Goal: Transaction & Acquisition: Purchase product/service

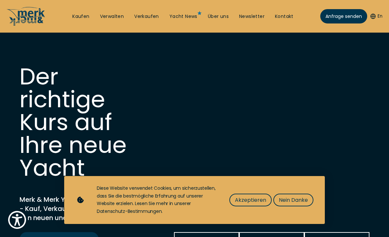
click at [84, 19] on link "Kaufen" at bounding box center [80, 16] width 17 height 7
click at [248, 201] on span "Akzeptieren" at bounding box center [250, 200] width 31 height 8
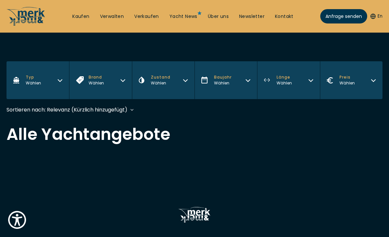
scroll to position [83, 0]
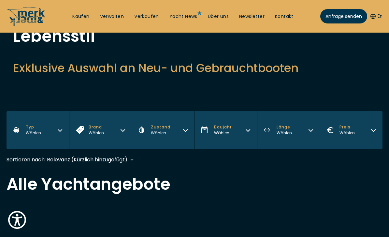
click at [59, 127] on icon "button" at bounding box center [59, 129] width 5 height 5
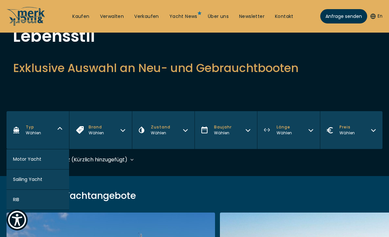
click at [45, 162] on button "Motor Yacht" at bounding box center [38, 159] width 63 height 20
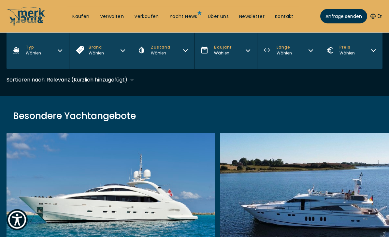
scroll to position [194, 0]
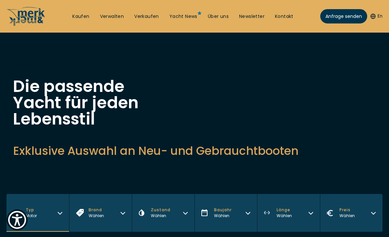
click at [377, 215] on button "Preis Wählen" at bounding box center [351, 213] width 63 height 38
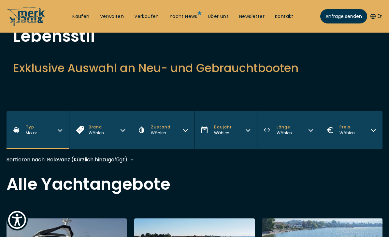
scroll to position [97, 0]
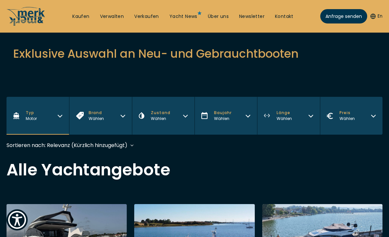
click at [347, 110] on span "Preis" at bounding box center [346, 113] width 15 height 6
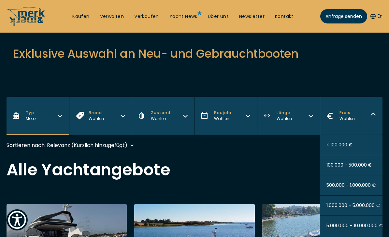
click at [338, 143] on span "< 100.000 €" at bounding box center [339, 144] width 26 height 7
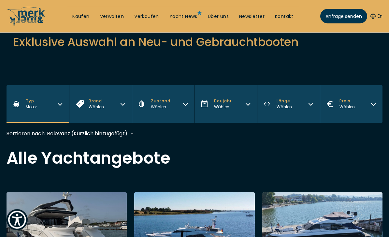
scroll to position [194, 0]
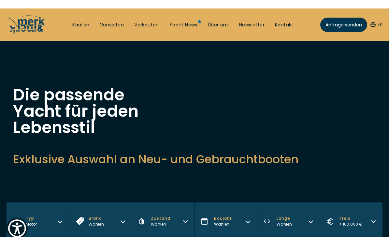
scroll to position [194, 0]
